Goal: Transaction & Acquisition: Subscribe to service/newsletter

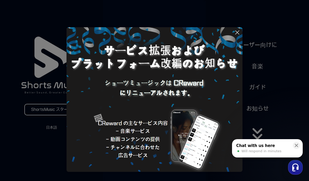
click at [295, 145] on icon at bounding box center [296, 145] width 3 height 3
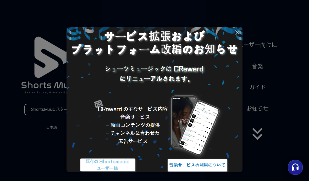
scroll to position [14, 0]
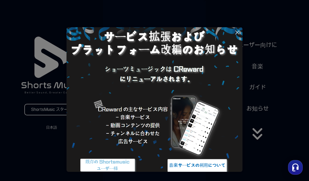
click at [238, 34] on icon at bounding box center [237, 32] width 6 height 6
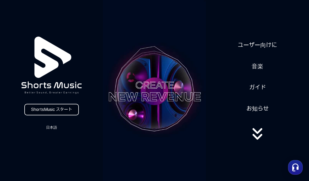
click at [66, 109] on link "ShortsMusic スタート" at bounding box center [51, 110] width 54 height 12
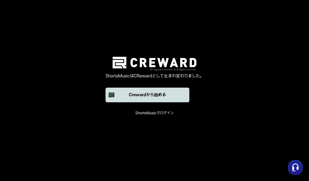
click at [177, 102] on button "Crewardから始める" at bounding box center [147, 95] width 84 height 15
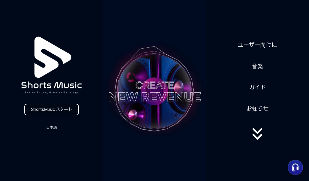
click at [38, 108] on link "ShortsMusic スタート" at bounding box center [51, 110] width 54 height 12
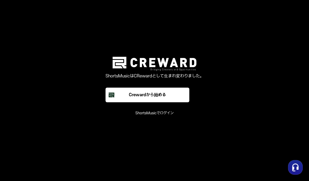
click at [166, 115] on font "ShortsMusicでログイン" at bounding box center [154, 113] width 38 height 4
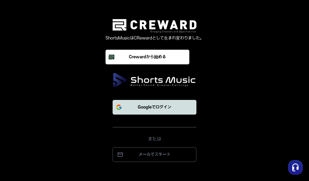
click at [184, 115] on button "Googleでログイン" at bounding box center [155, 107] width 84 height 15
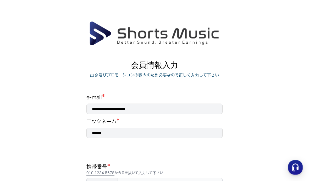
click at [189, 115] on div "**********" at bounding box center [154, 175] width 136 height 163
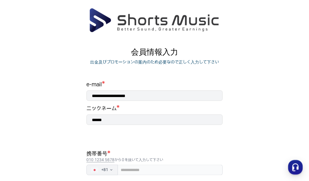
scroll to position [16, 0]
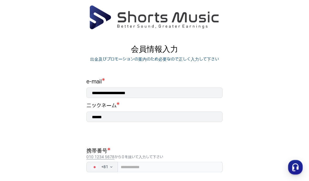
click at [176, 122] on input "******" at bounding box center [154, 117] width 136 height 10
click at [104, 117] on input "******" at bounding box center [154, 117] width 136 height 10
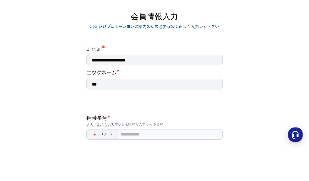
scroll to position [16, 0]
type input "***"
click at [199, 161] on input "tel" at bounding box center [170, 166] width 105 height 10
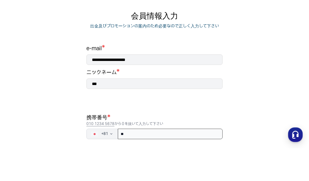
type input "*"
type input "**********"
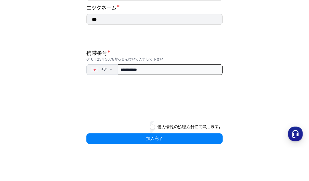
scroll to position [87, 0]
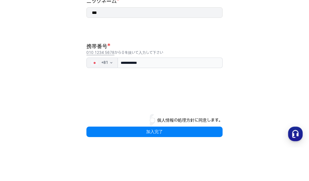
click at [157, 151] on button "個人情報の処理方針に同意します。" at bounding box center [189, 154] width 65 height 6
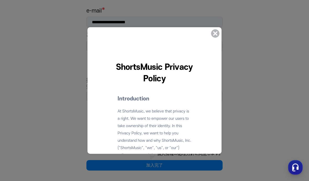
click at [221, 34] on icon at bounding box center [215, 33] width 13 height 13
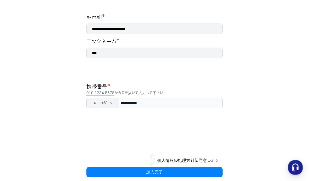
scroll to position [65, 0]
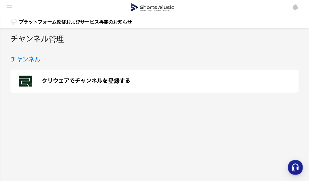
click at [37, 78] on div "クリウェアでチャンネルを登録する" at bounding box center [154, 81] width 288 height 23
click at [7, 9] on img at bounding box center [9, 7] width 6 height 6
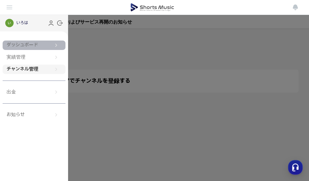
click at [12, 45] on link "ダッシュボード" at bounding box center [34, 45] width 63 height 9
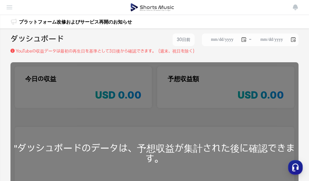
click at [8, 9] on img at bounding box center [9, 7] width 6 height 6
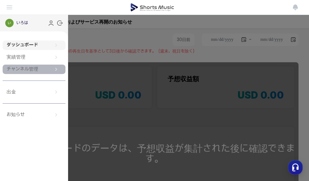
click at [17, 68] on link "チャンネル管理" at bounding box center [34, 69] width 63 height 9
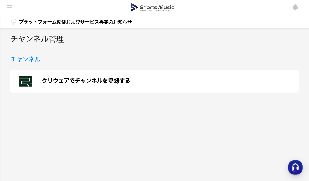
click at [287, 80] on div "クリウェアでチャンネルを登録する" at bounding box center [154, 81] width 288 height 23
